Goal: Task Accomplishment & Management: Manage account settings

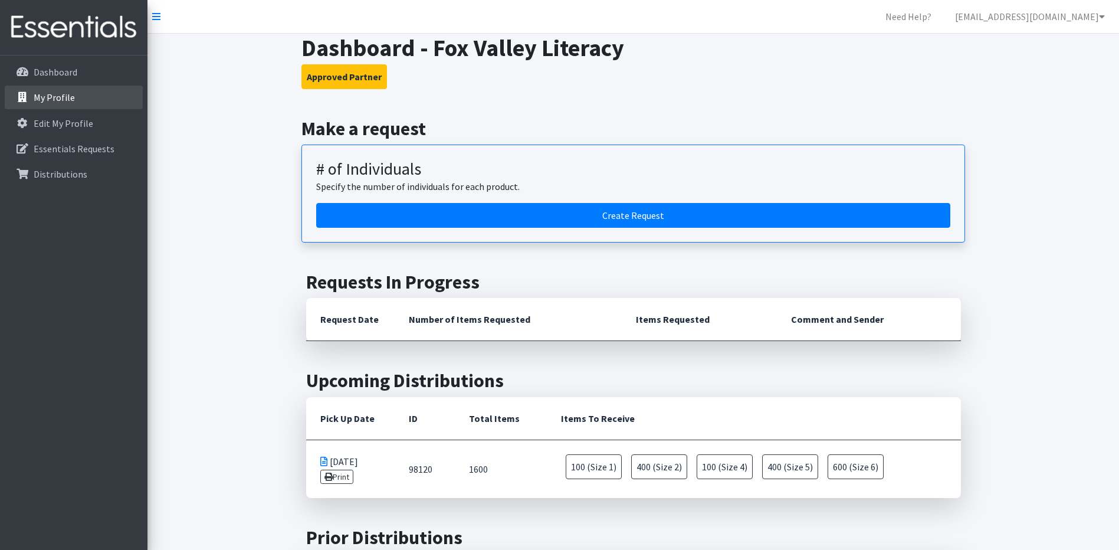
click at [52, 100] on p "My Profile" at bounding box center [54, 97] width 41 height 12
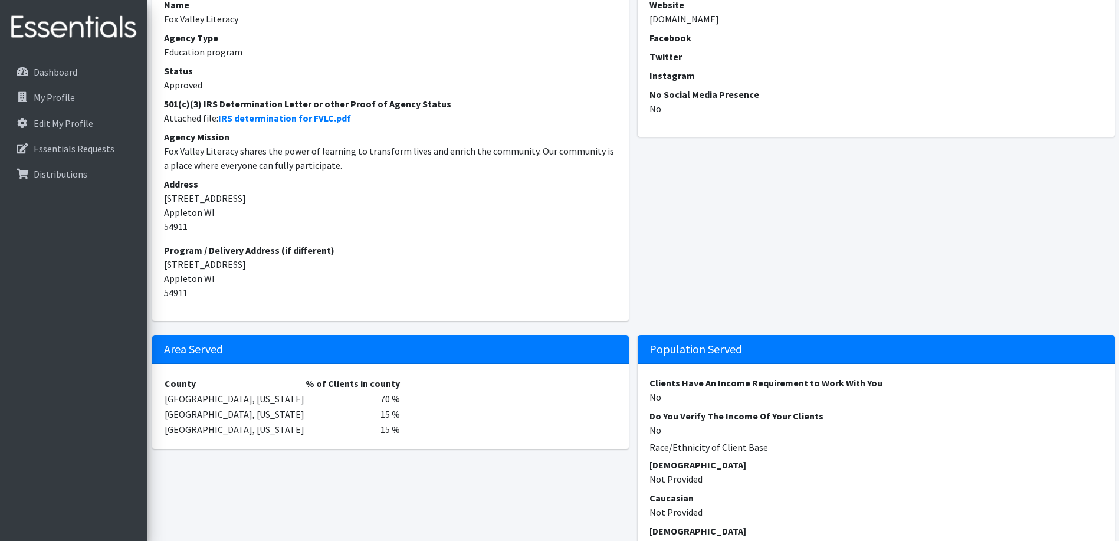
scroll to position [48, 0]
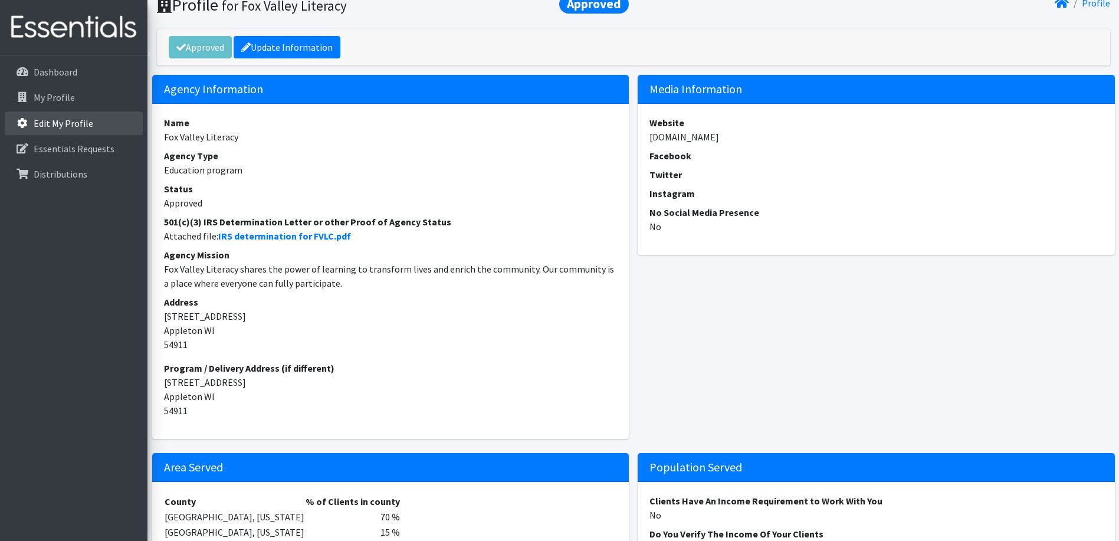
click at [52, 119] on p "Edit My Profile" at bounding box center [64, 123] width 60 height 12
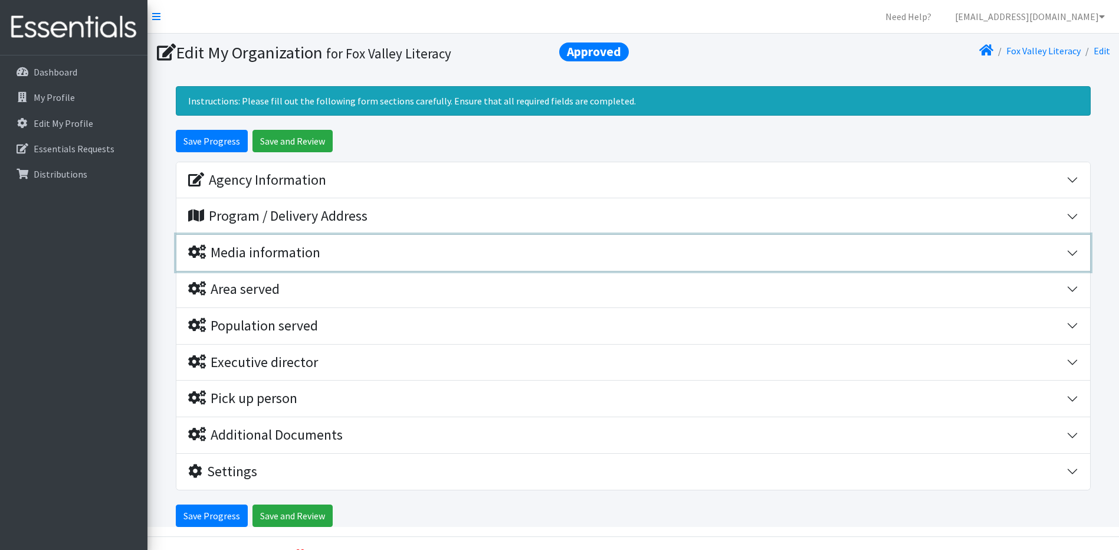
click at [1074, 254] on button "Media information" at bounding box center [633, 253] width 914 height 36
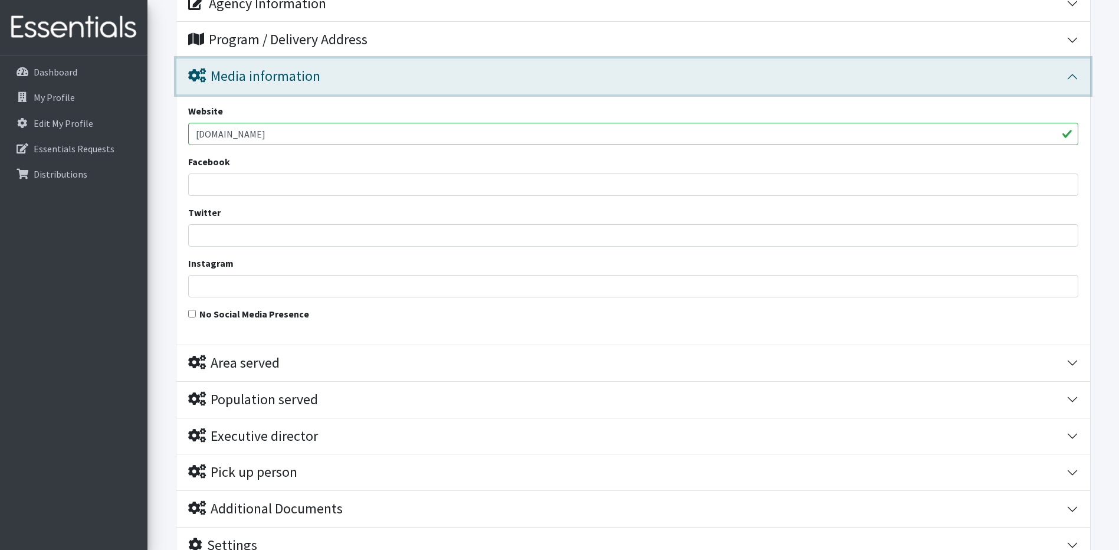
scroll to position [177, 0]
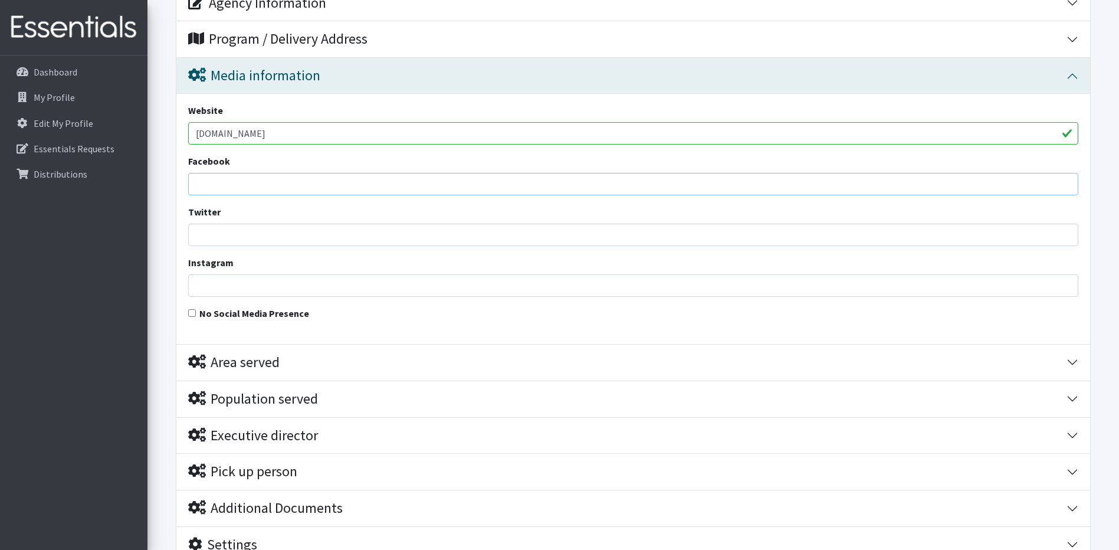
click at [519, 183] on input "Facebook" at bounding box center [633, 184] width 890 height 22
type input "[DOMAIN_NAME][URL]"
click at [267, 284] on input "Instagram" at bounding box center [633, 285] width 890 height 22
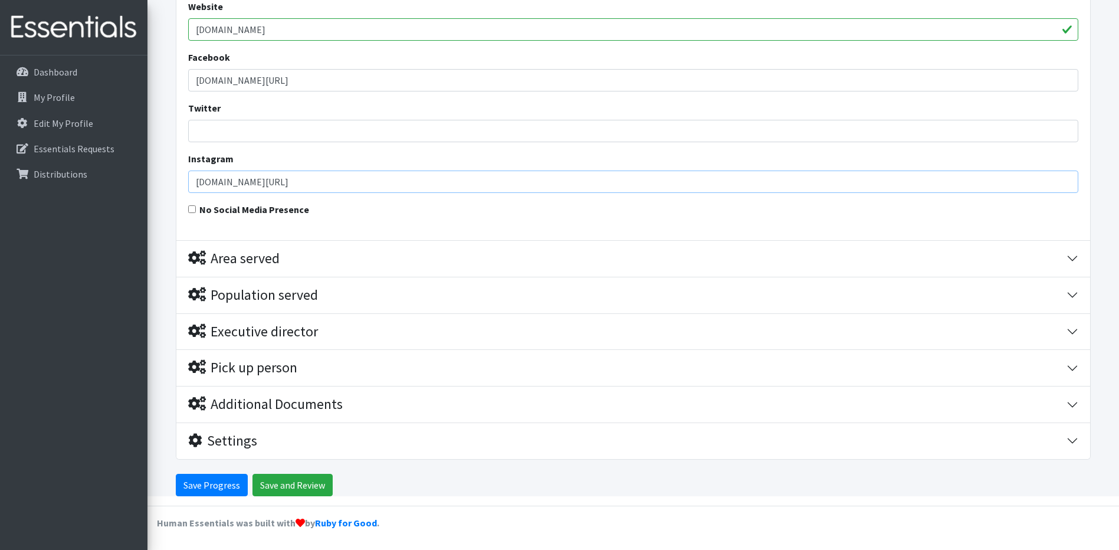
type input "[DOMAIN_NAME][URL]"
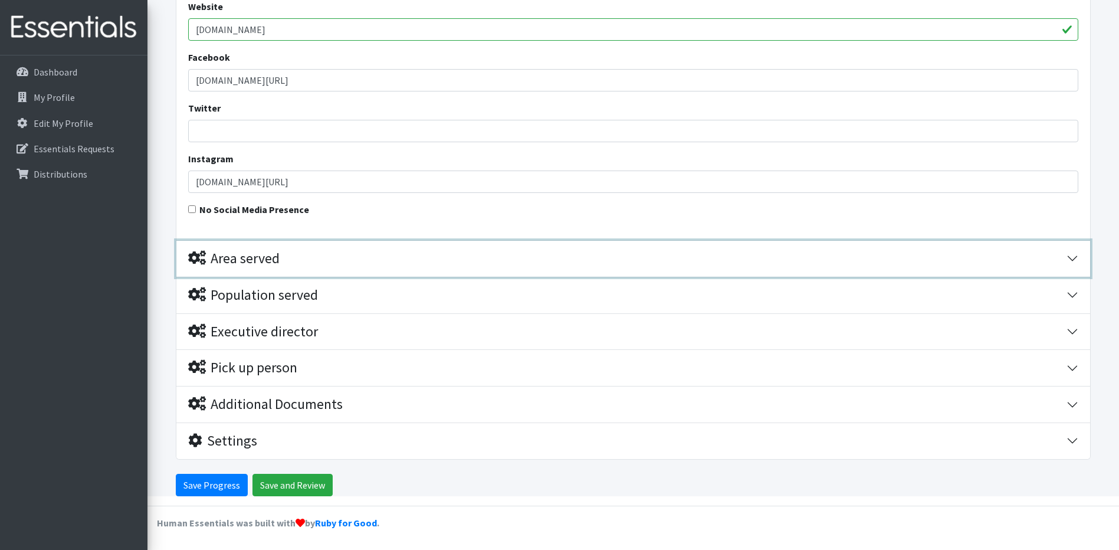
click at [344, 257] on div "Area served" at bounding box center [627, 258] width 878 height 17
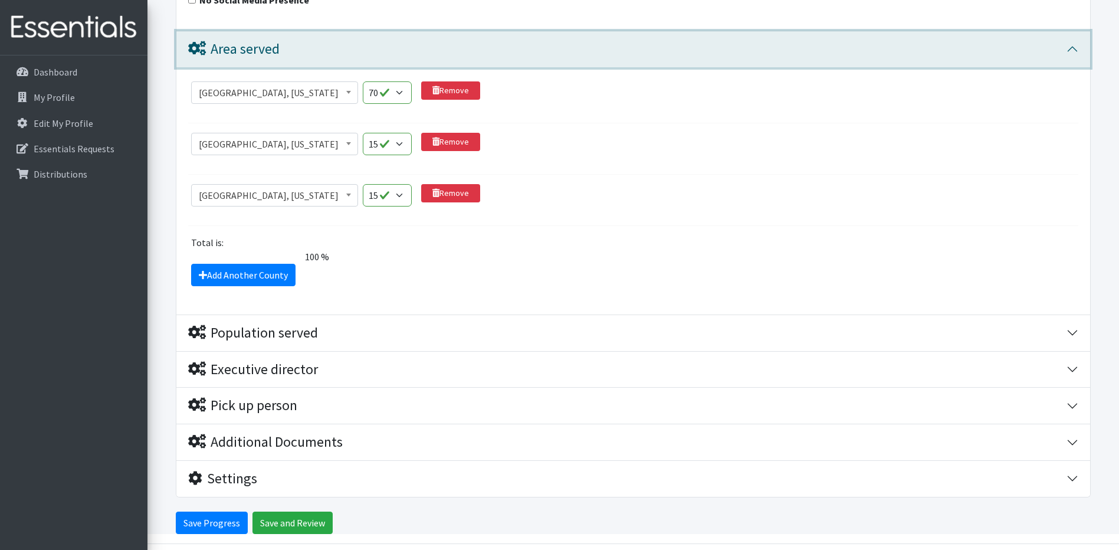
scroll to position [469, 0]
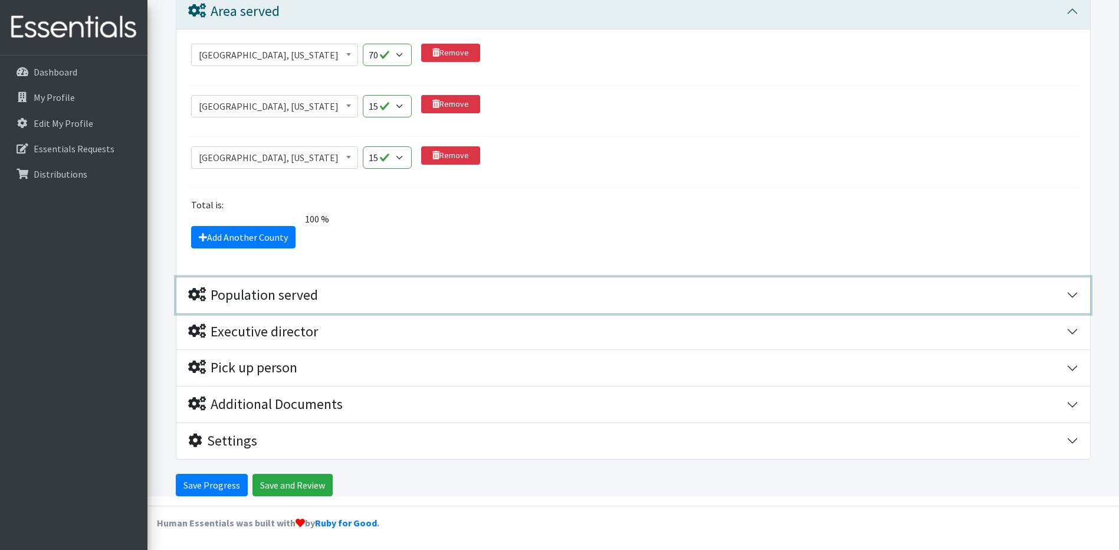
click at [388, 291] on div "Population served" at bounding box center [627, 295] width 878 height 17
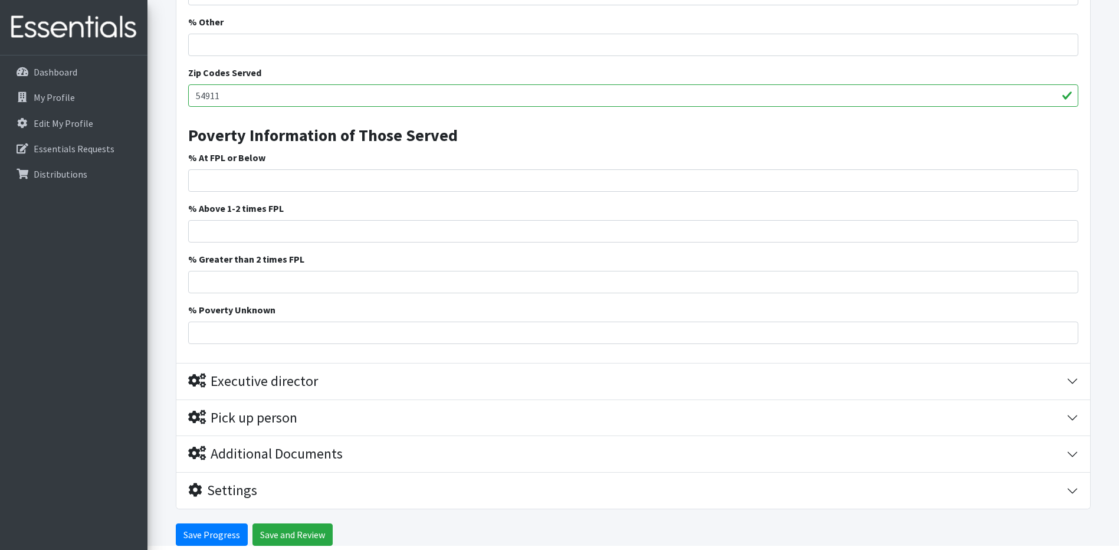
scroll to position [1295, 0]
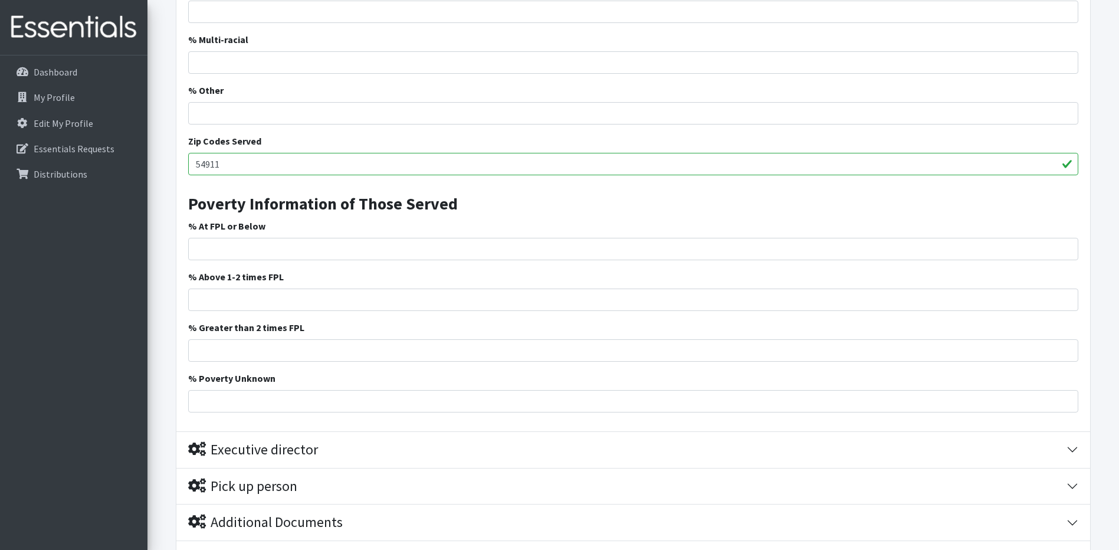
click at [339, 163] on input "54911" at bounding box center [633, 164] width 890 height 22
click at [268, 251] on input "% At FPL or Below" at bounding box center [633, 249] width 890 height 22
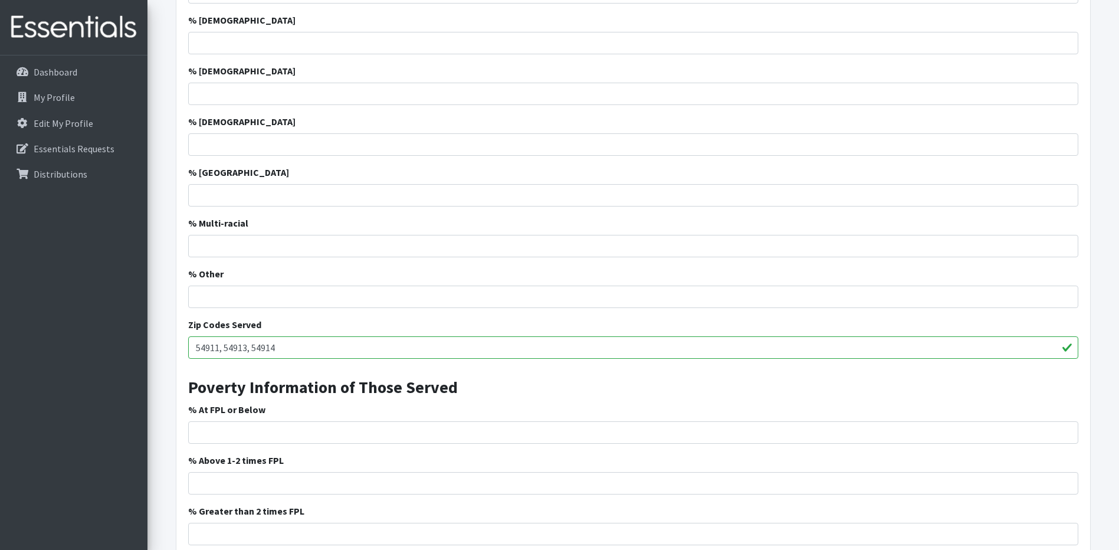
scroll to position [1118, 0]
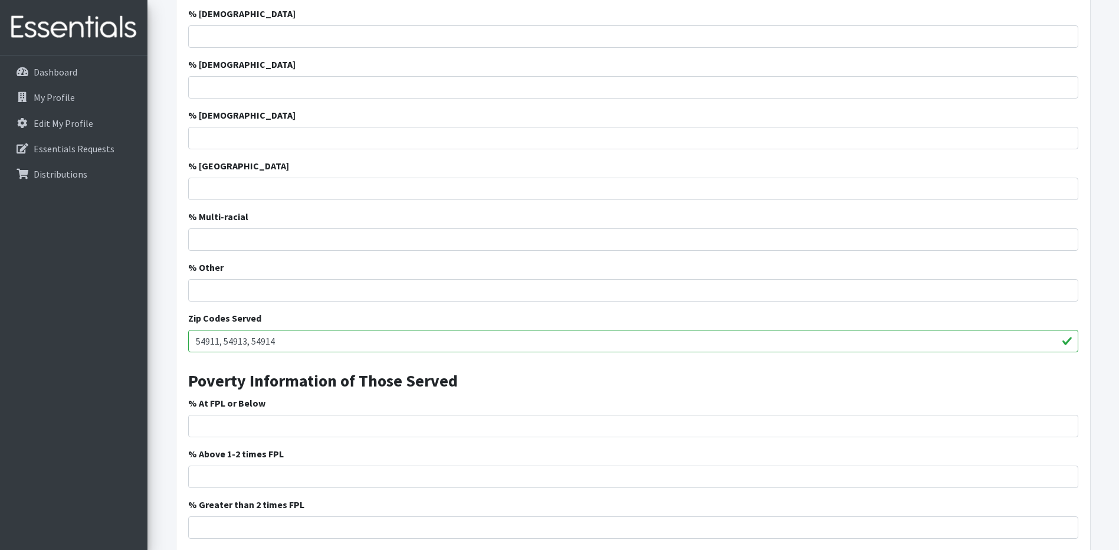
click at [297, 338] on input "54911, 54913, 54914" at bounding box center [633, 341] width 890 height 22
type input "54911, 54913, 54140, 54130, 54952, 54956, 54113"
click at [302, 418] on input "% At FPL or Below" at bounding box center [633, 426] width 890 height 22
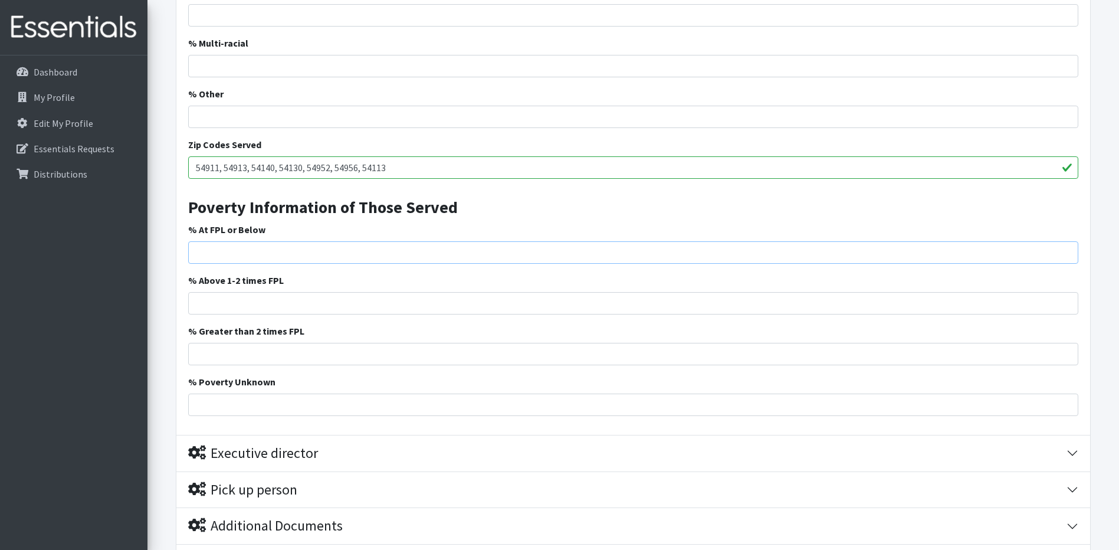
scroll to position [1295, 0]
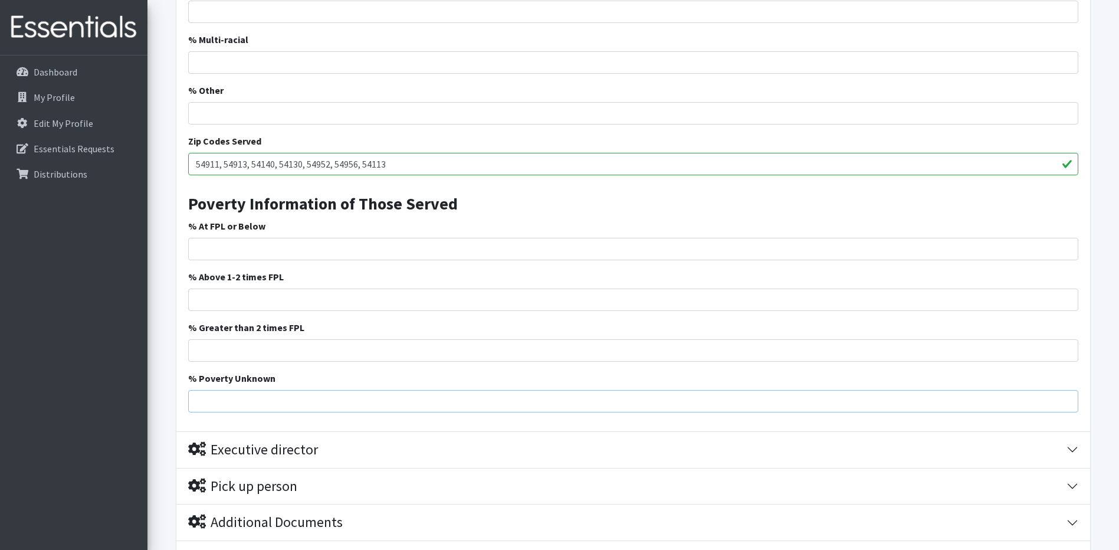
click at [282, 398] on input "% Poverty Unknown" at bounding box center [633, 401] width 890 height 22
click at [286, 405] on input "% Poverty Unknown" at bounding box center [633, 401] width 890 height 22
click at [291, 402] on input "% Poverty Unknown" at bounding box center [633, 401] width 890 height 22
type input "100"
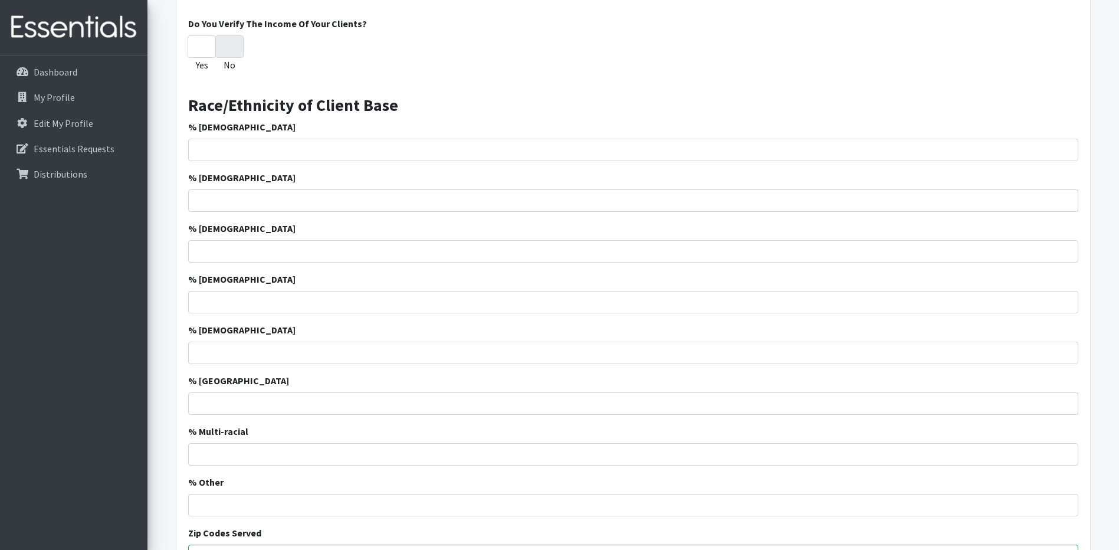
scroll to position [882, 0]
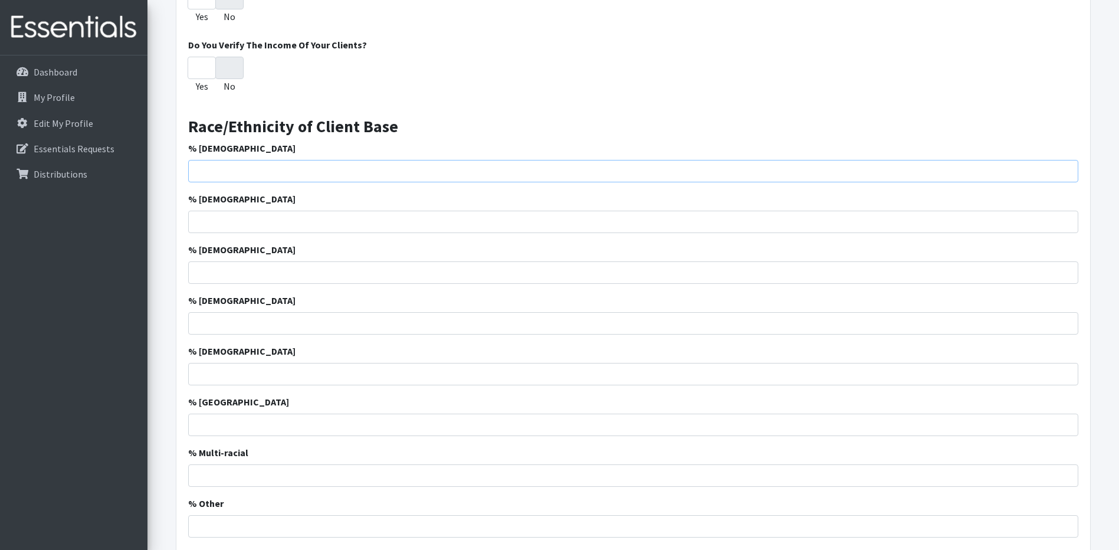
click at [272, 170] on input "% [DEMOGRAPHIC_DATA]" at bounding box center [633, 171] width 890 height 22
click at [261, 273] on input "% [DEMOGRAPHIC_DATA]" at bounding box center [633, 272] width 890 height 22
type input "80"
click at [296, 168] on input "% [DEMOGRAPHIC_DATA]" at bounding box center [633, 171] width 890 height 22
type input "15"
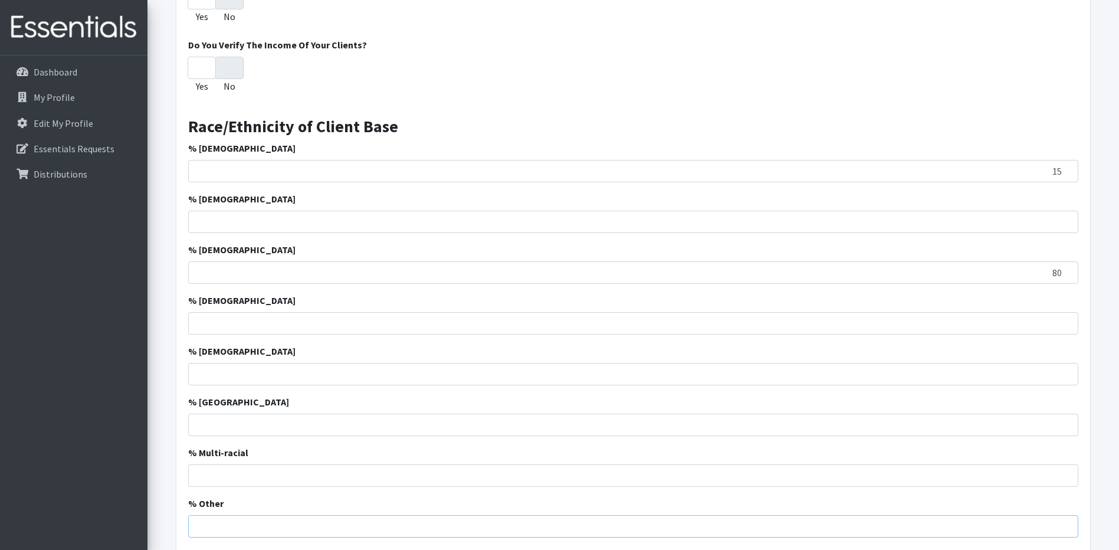
click at [260, 526] on input "% Other" at bounding box center [633, 526] width 890 height 22
drag, startPoint x: 1038, startPoint y: 273, endPoint x: 1075, endPoint y: 275, distance: 37.2
click at [1075, 275] on input "80" at bounding box center [633, 272] width 890 height 22
type input "70"
click at [772, 174] on input "15" at bounding box center [633, 171] width 890 height 22
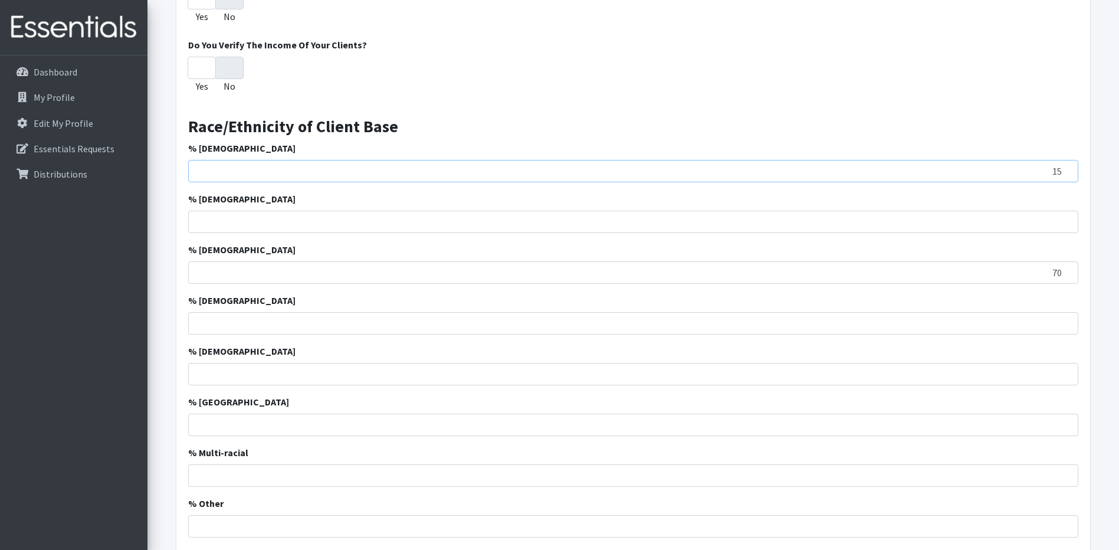
drag, startPoint x: 1051, startPoint y: 171, endPoint x: 1062, endPoint y: 171, distance: 11.2
click at [1062, 171] on input "15" at bounding box center [633, 171] width 890 height 22
click at [520, 519] on input "% Other" at bounding box center [633, 526] width 890 height 22
type input "15"
click at [163, 468] on form "Save Progress Save and Review Agency Information Agency Name * [GEOGRAPHIC_DATA…" at bounding box center [632, 137] width 971 height 1780
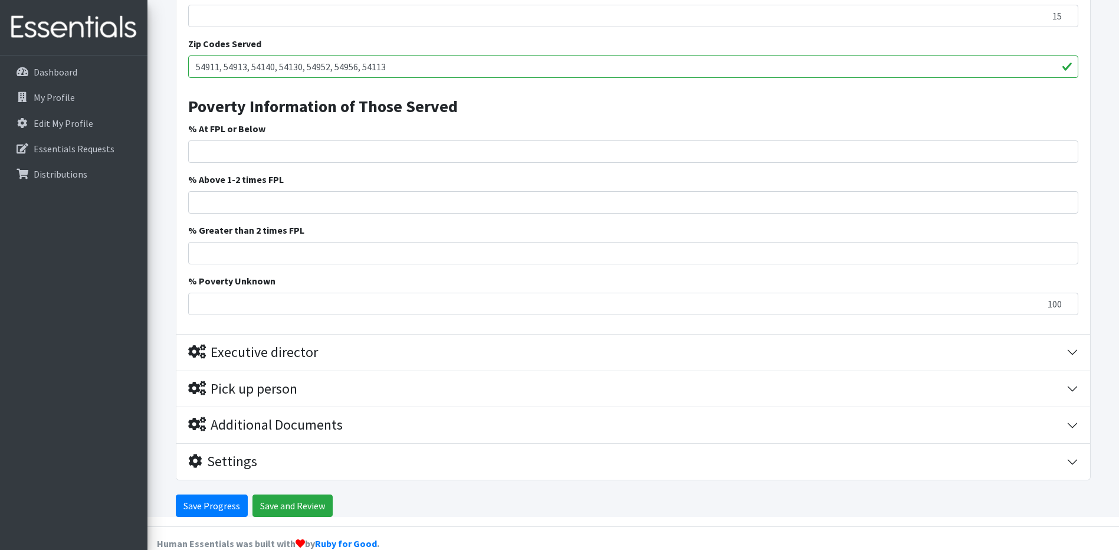
scroll to position [1413, 0]
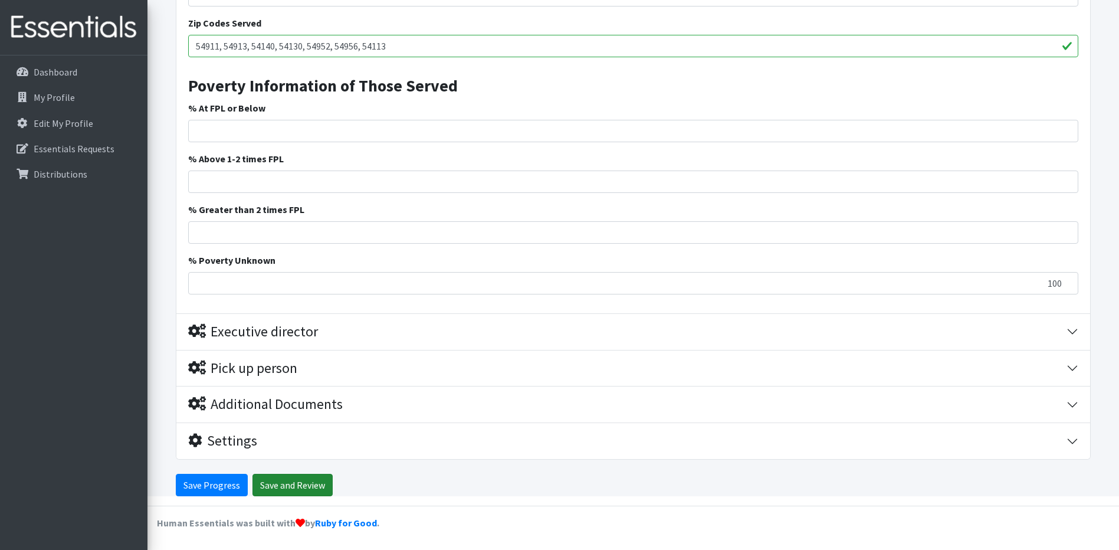
click at [289, 485] on input "Save and Review" at bounding box center [292, 485] width 80 height 22
